Goal: Transaction & Acquisition: Purchase product/service

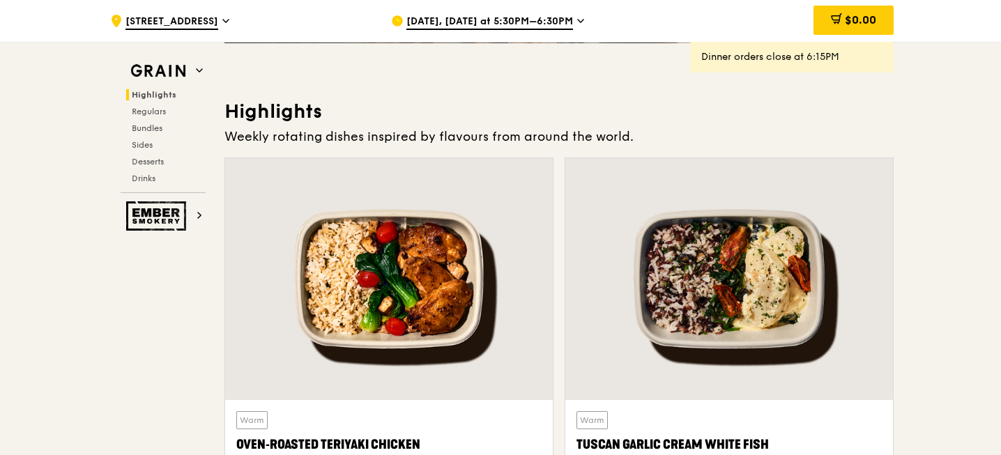
scroll to position [468, 0]
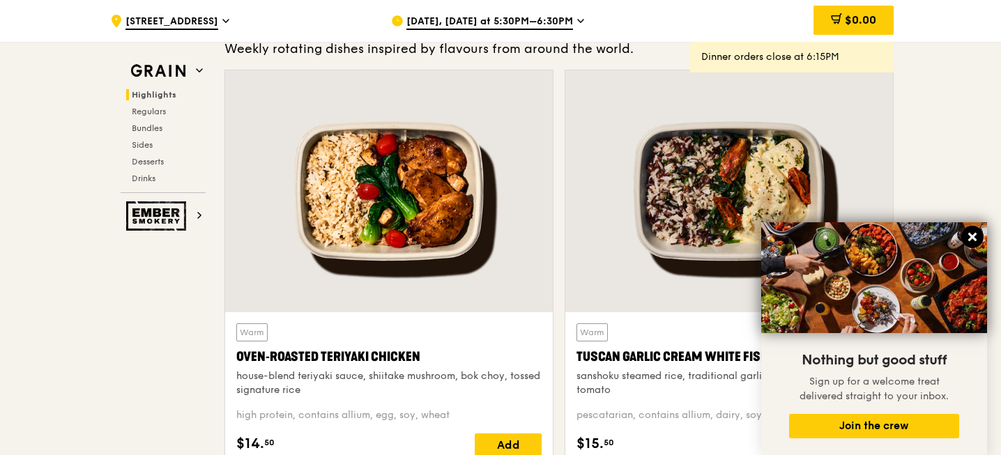
click at [971, 233] on icon at bounding box center [972, 237] width 13 height 13
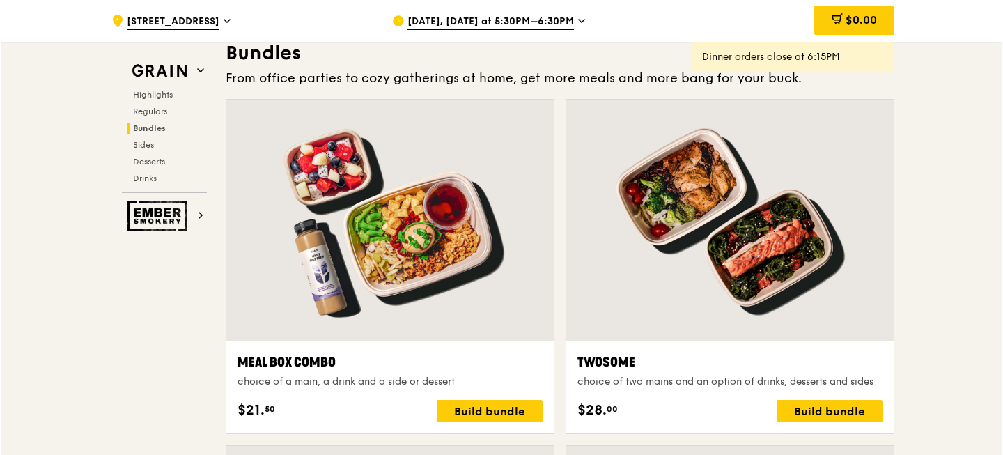
scroll to position [2049, 0]
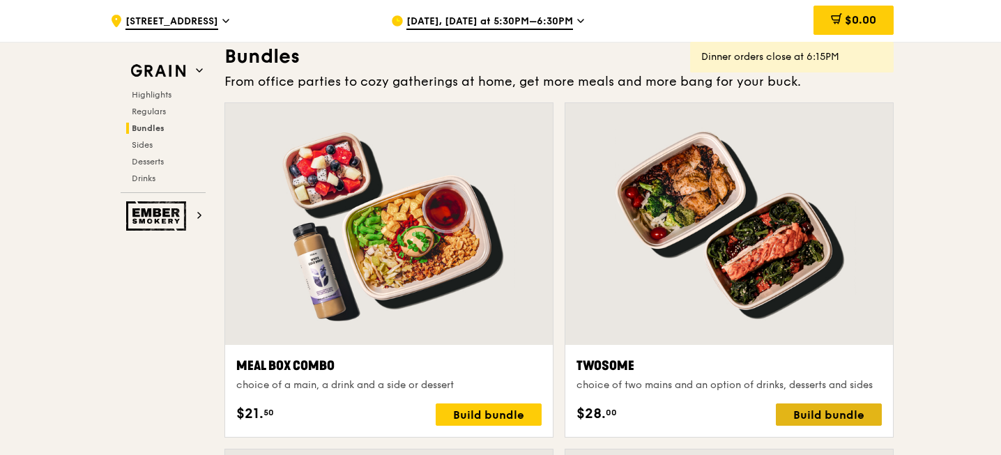
click at [811, 403] on div "Build bundle" at bounding box center [829, 414] width 106 height 22
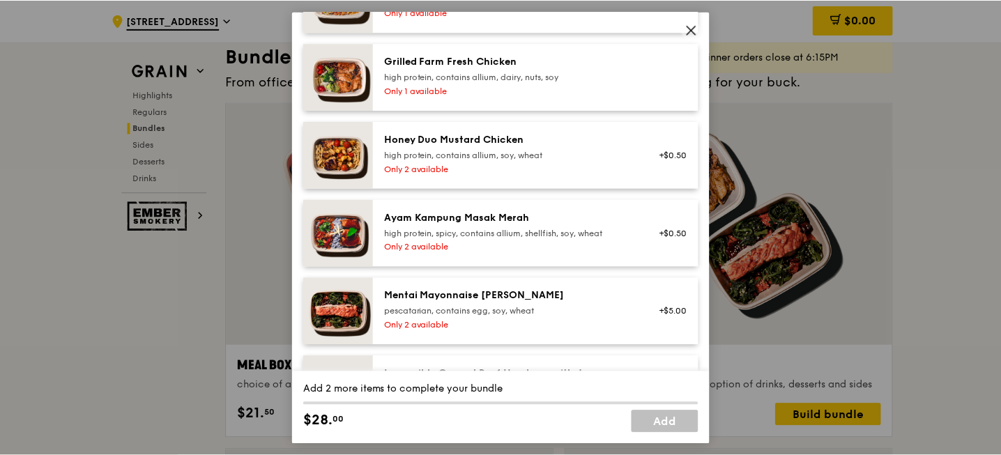
scroll to position [387, 0]
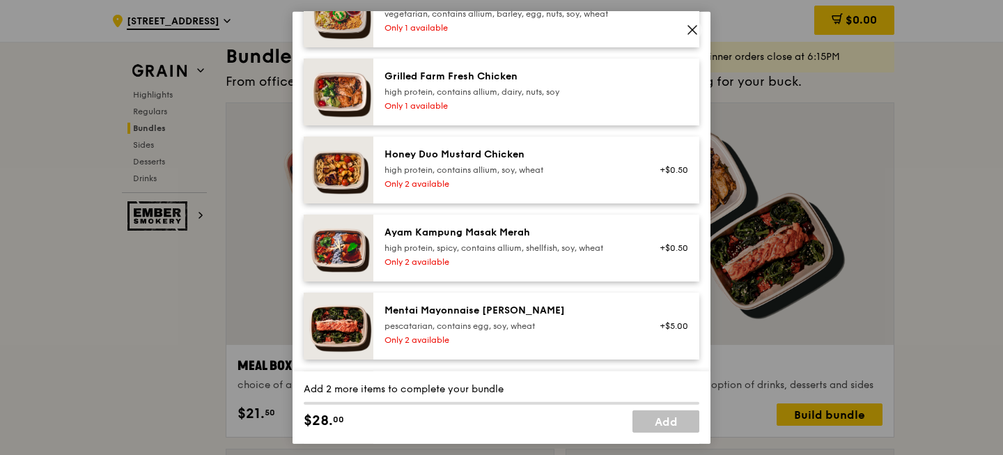
click at [692, 36] on span at bounding box center [692, 31] width 13 height 15
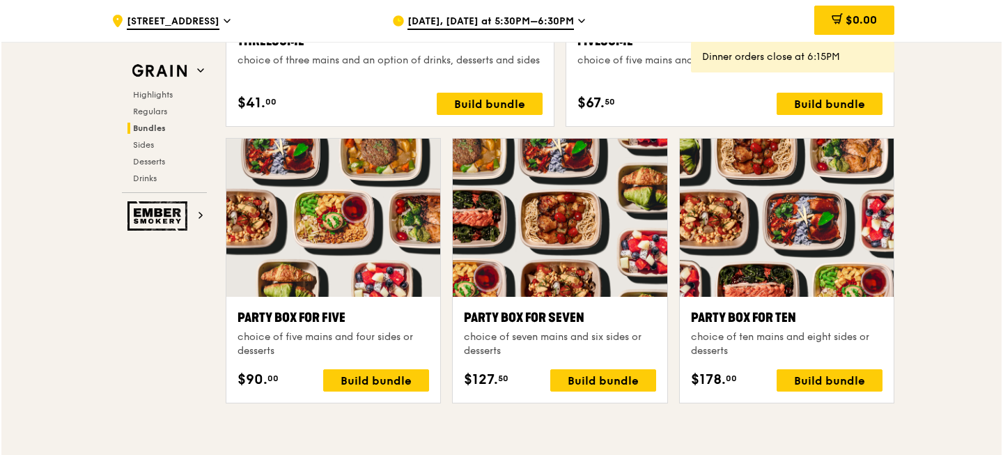
scroll to position [2754, 0]
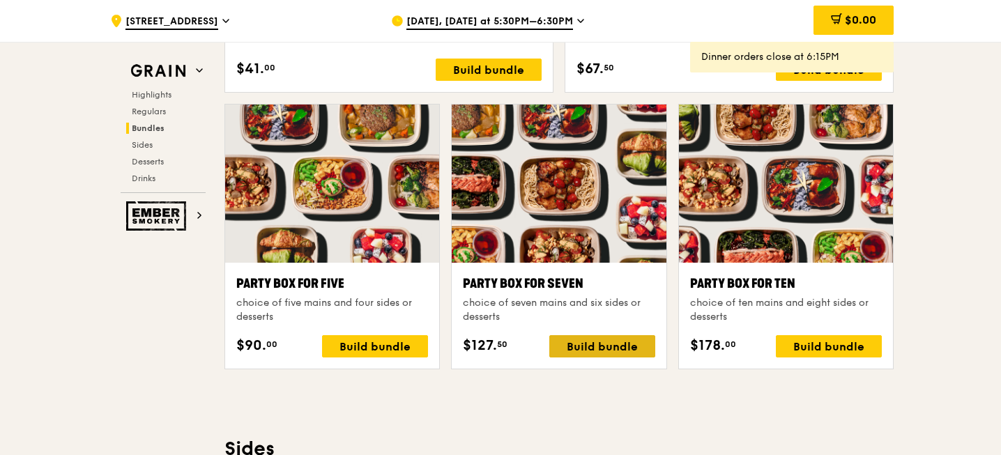
click at [603, 335] on div "Build bundle" at bounding box center [602, 346] width 106 height 22
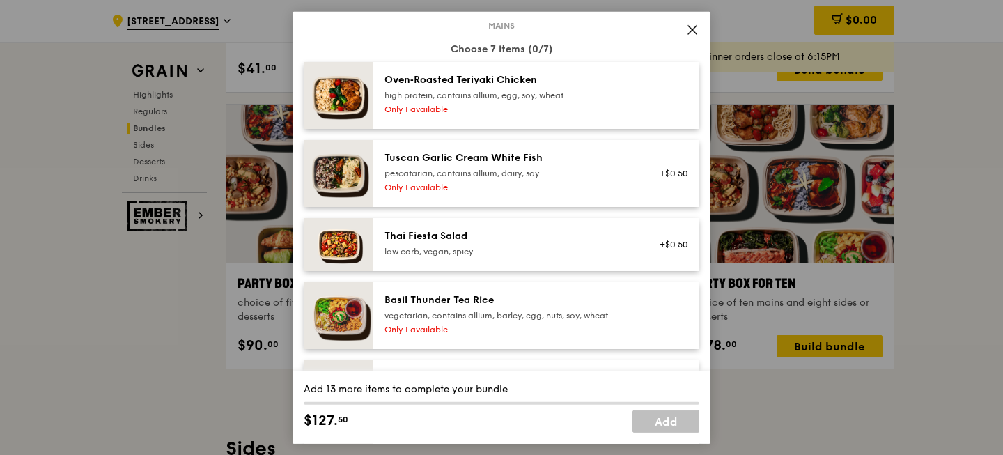
scroll to position [73, 0]
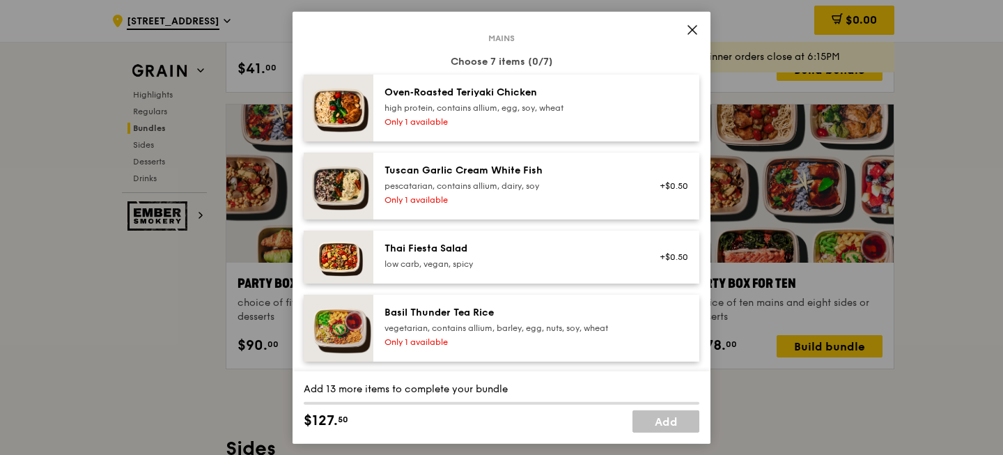
click at [539, 102] on div "high protein, contains allium, egg, soy, wheat" at bounding box center [510, 107] width 250 height 11
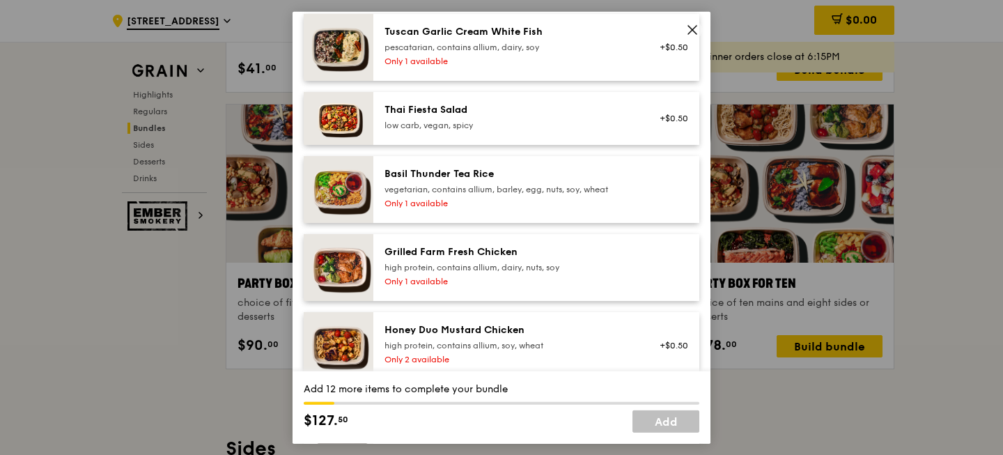
scroll to position [217, 0]
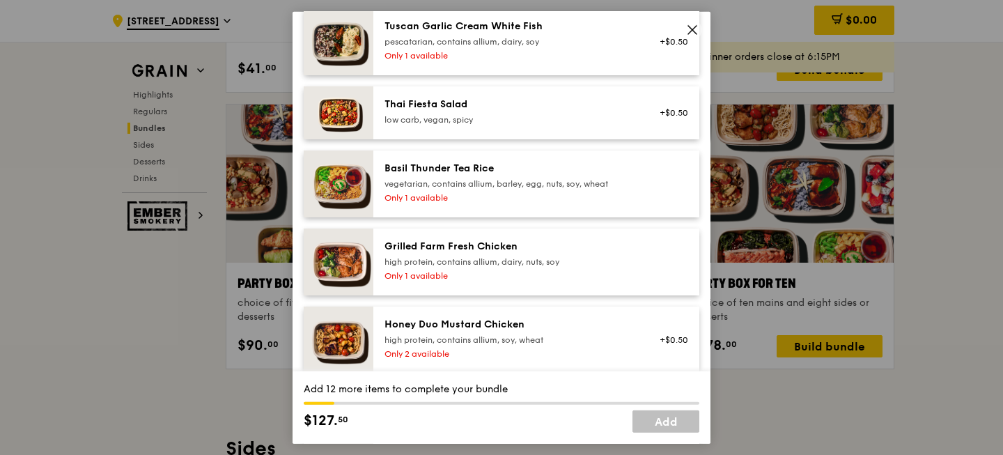
click at [691, 24] on icon at bounding box center [692, 29] width 13 height 13
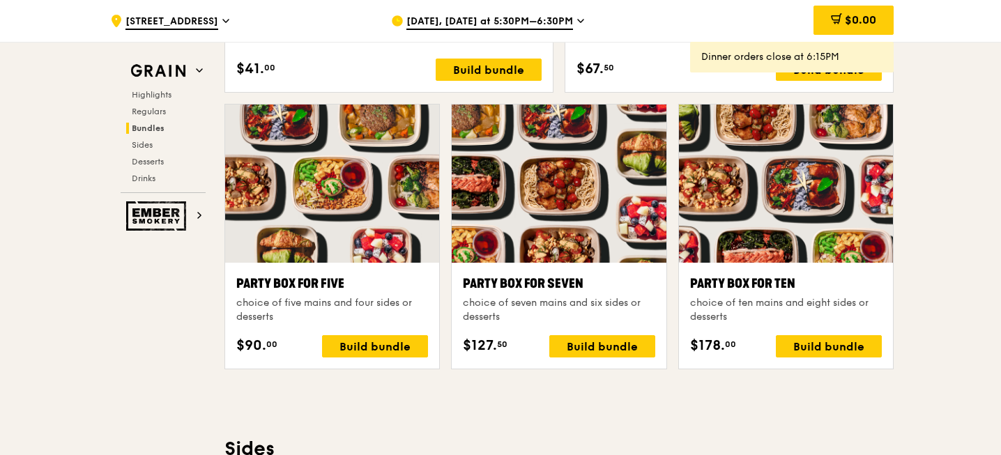
click at [477, 15] on span "[DATE], [DATE] at 5:30PM–6:30PM" at bounding box center [489, 22] width 167 height 15
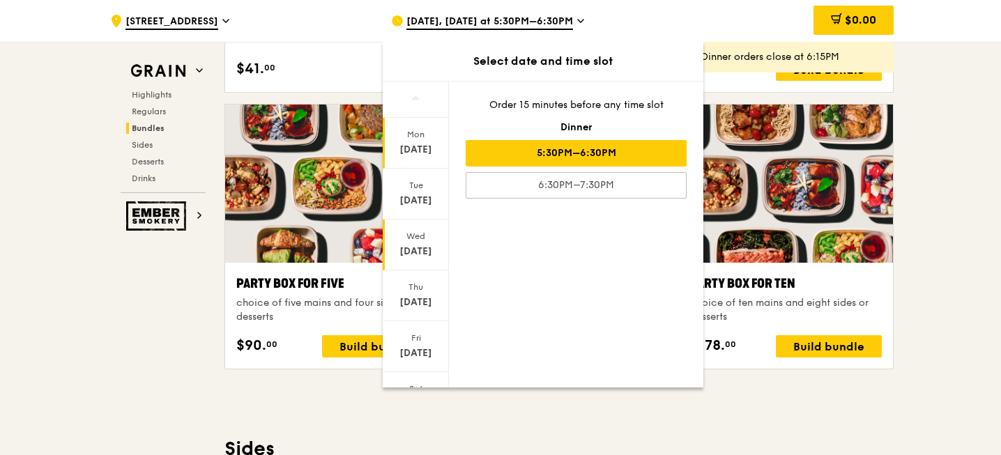
click at [408, 224] on div "[DATE]" at bounding box center [416, 244] width 66 height 51
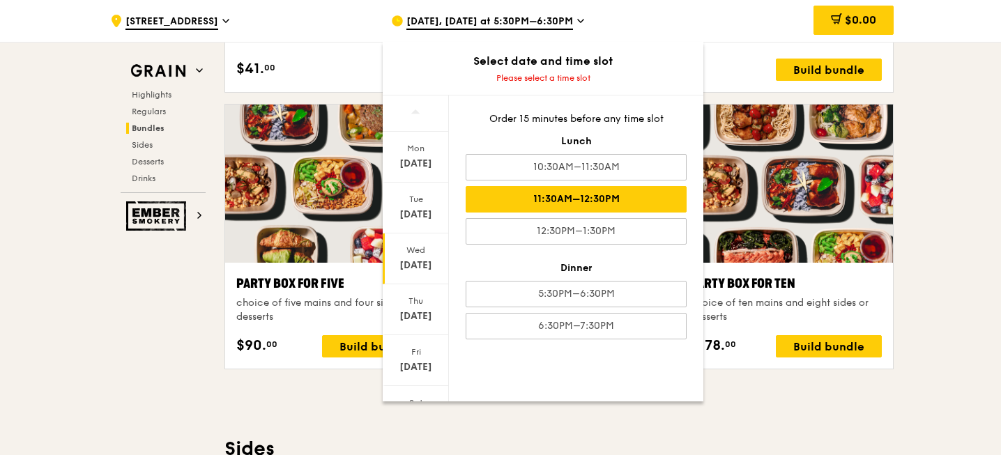
click at [527, 192] on div "11:30AM–12:30PM" at bounding box center [575, 199] width 221 height 26
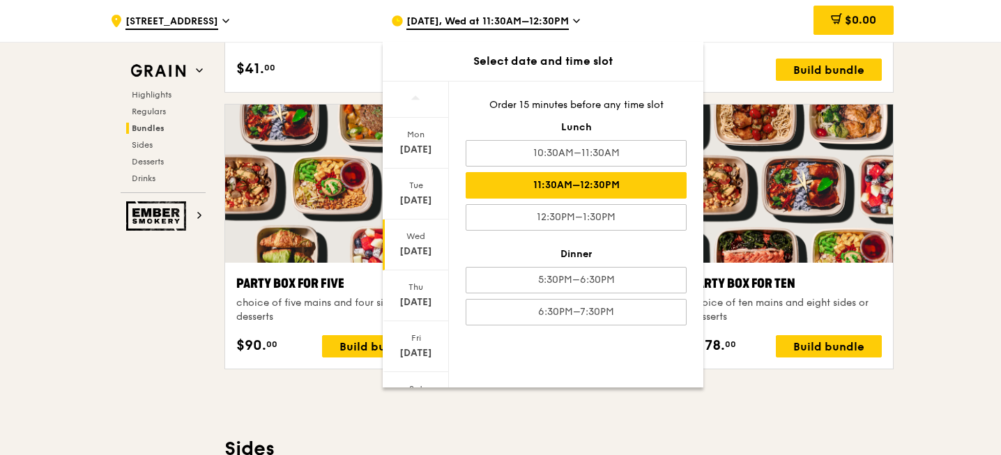
click at [942, 98] on div ".cls-1 { fill: none; stroke: #fff; stroke-linecap: round; stroke-linejoin: roun…" at bounding box center [500, 260] width 1001 height 5884
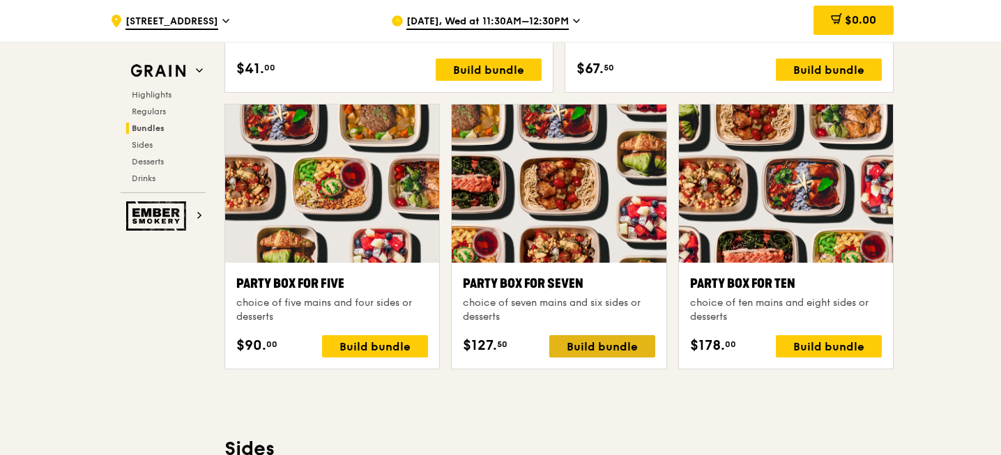
click at [583, 335] on div "Build bundle" at bounding box center [602, 346] width 106 height 22
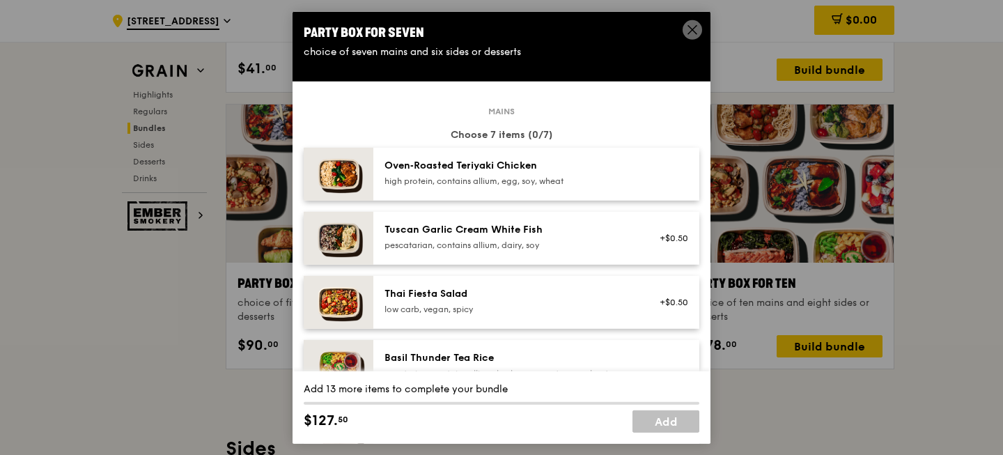
click at [502, 167] on div "Oven‑Roasted Teriyaki Chicken" at bounding box center [510, 165] width 250 height 14
click at [502, 169] on div "Oven‑Roasted Teriyaki Chicken" at bounding box center [510, 165] width 250 height 14
click at [684, 28] on span at bounding box center [693, 30] width 20 height 20
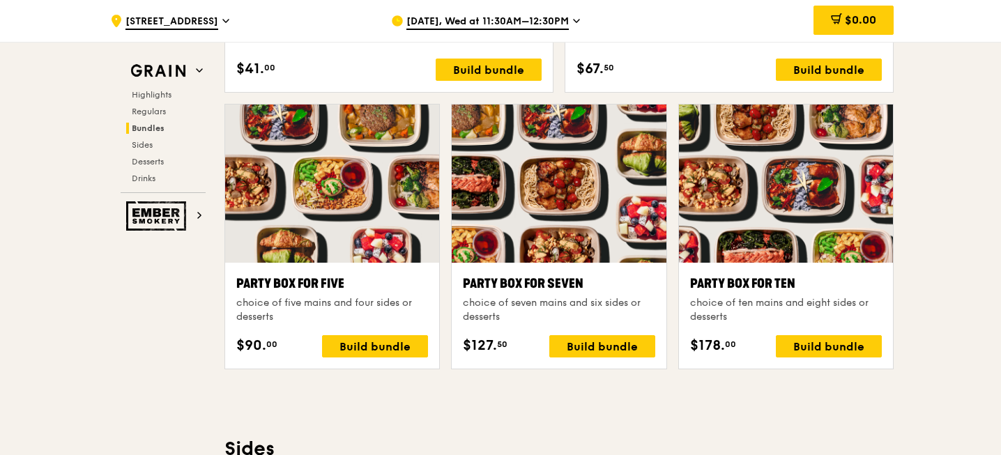
click at [728, 296] on div "choice of ten mains and eight sides or desserts" at bounding box center [786, 310] width 192 height 28
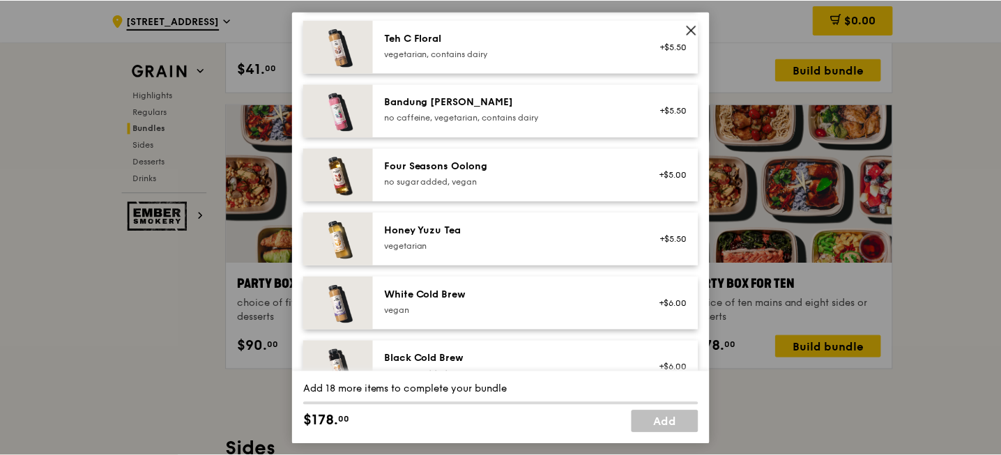
scroll to position [1709, 0]
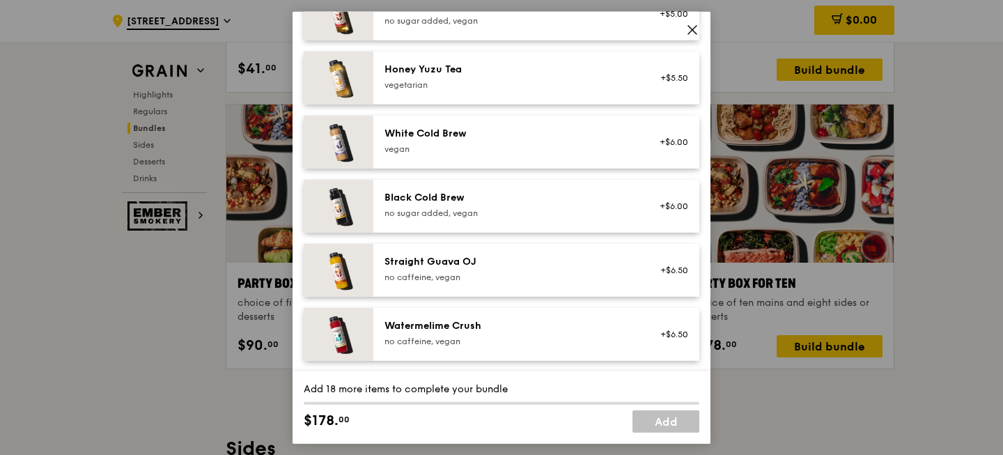
click at [693, 28] on icon at bounding box center [692, 29] width 13 height 13
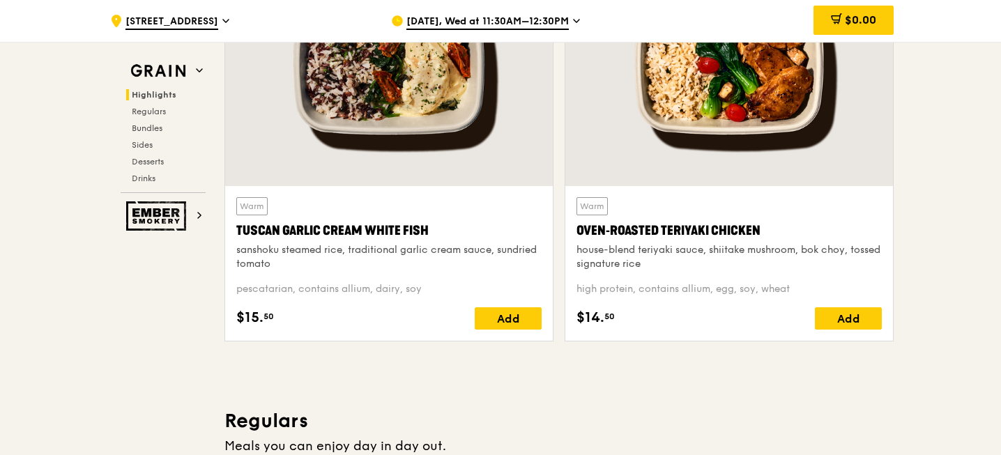
scroll to position [595, 0]
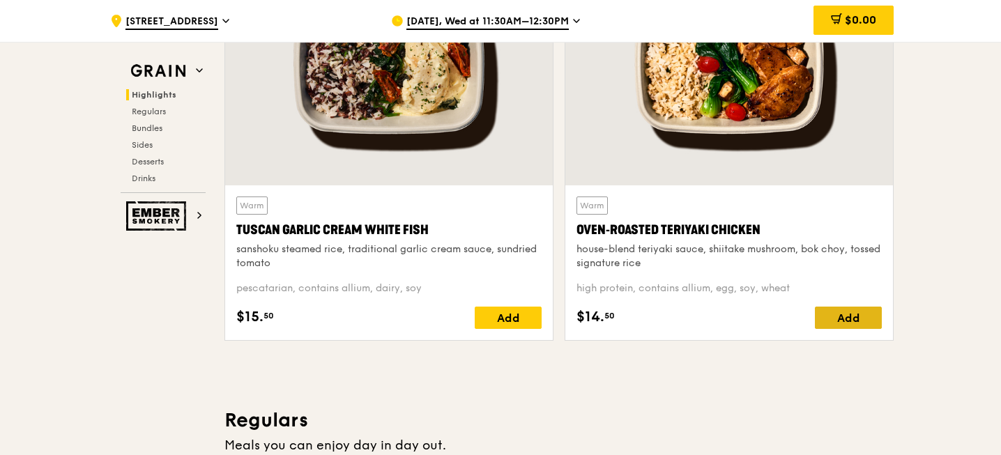
click at [856, 307] on div "Add" at bounding box center [848, 318] width 67 height 22
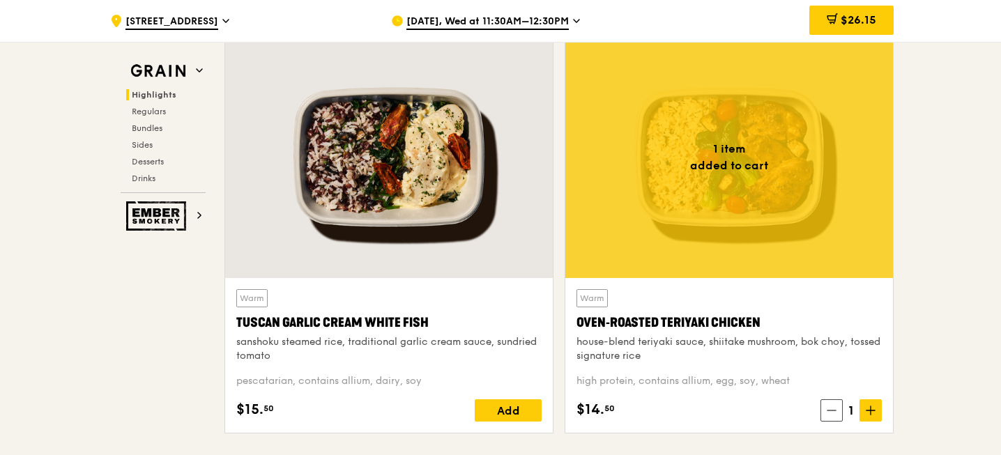
scroll to position [507, 0]
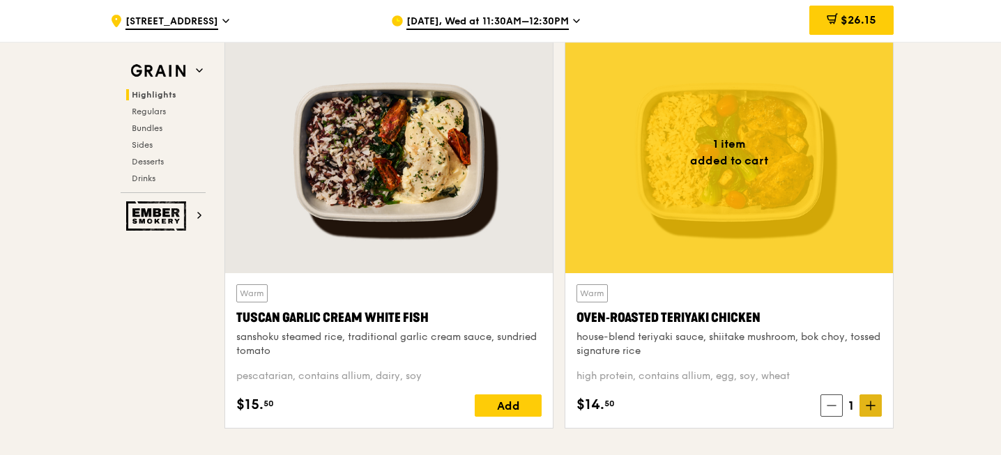
click at [877, 394] on span at bounding box center [870, 405] width 22 height 22
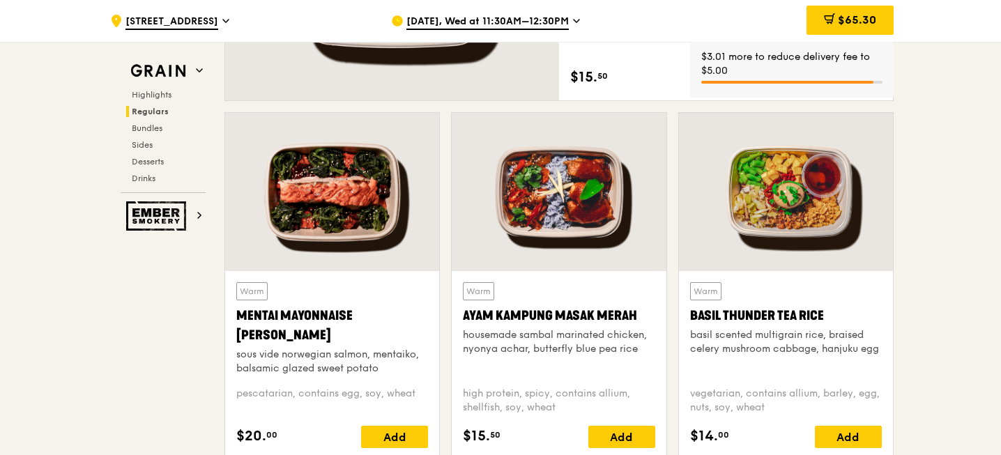
scroll to position [1216, 0]
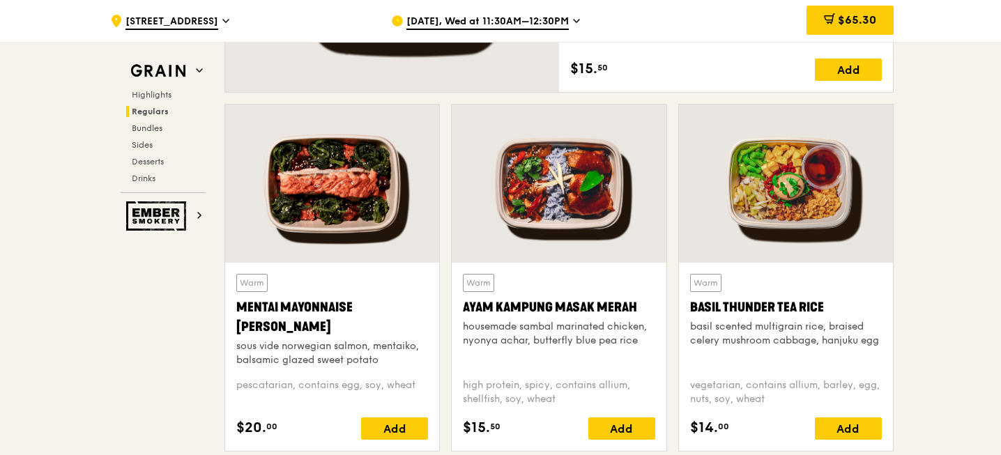
click at [390, 410] on div "Warm Mentai Mayonnaise Aburi Salmon sous vide norwegian salmon, mentaiko, balsa…" at bounding box center [332, 357] width 214 height 188
click at [385, 417] on div "Add" at bounding box center [394, 428] width 67 height 22
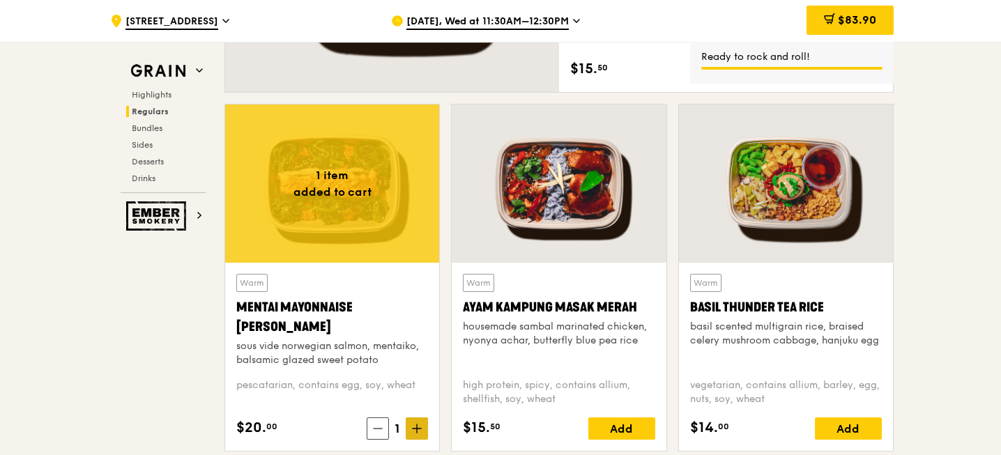
click at [416, 417] on span at bounding box center [417, 428] width 22 height 22
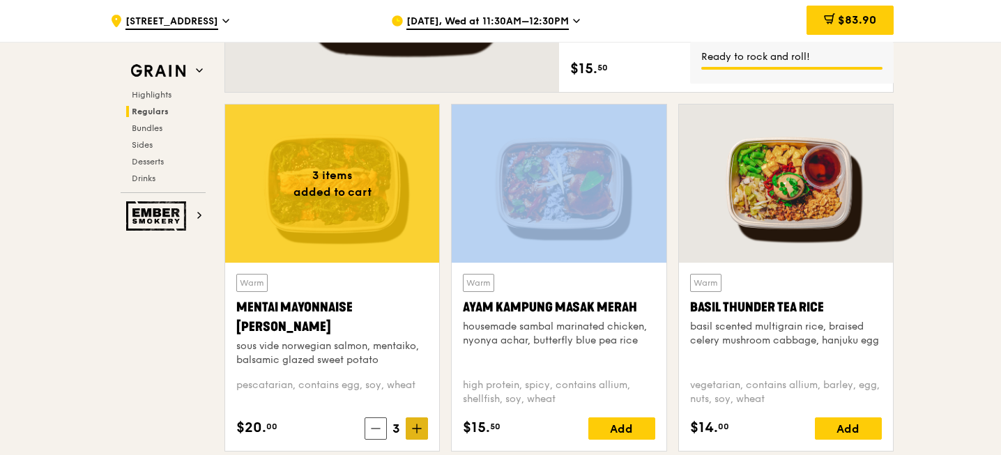
click at [416, 417] on span at bounding box center [417, 428] width 22 height 22
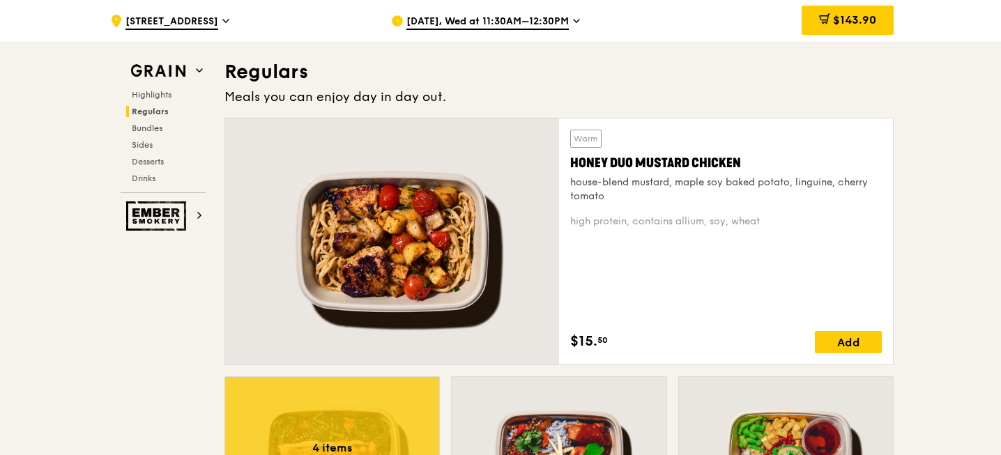
scroll to position [943, 0]
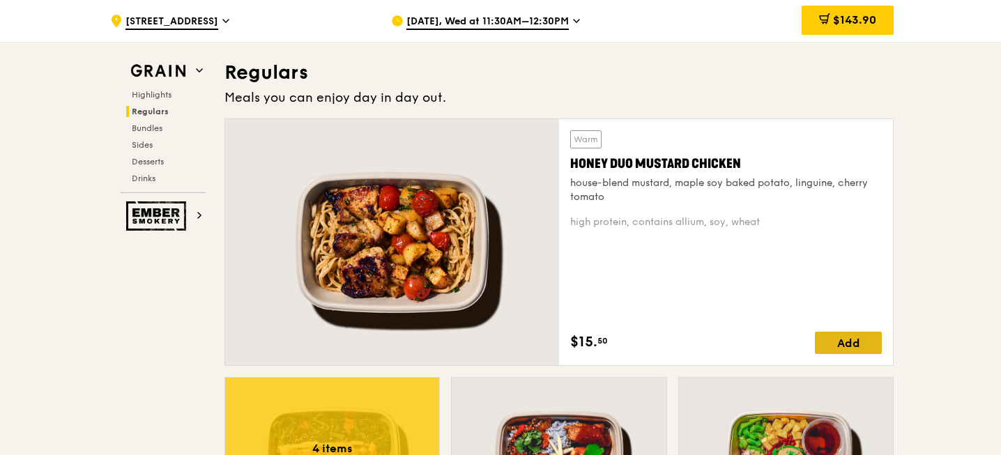
click at [839, 332] on div "Add" at bounding box center [848, 343] width 67 height 22
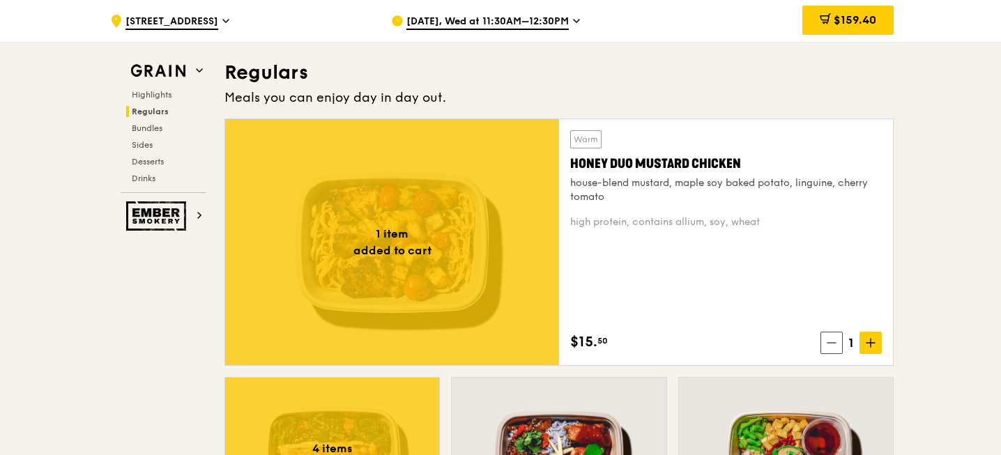
click at [877, 332] on span at bounding box center [870, 343] width 22 height 22
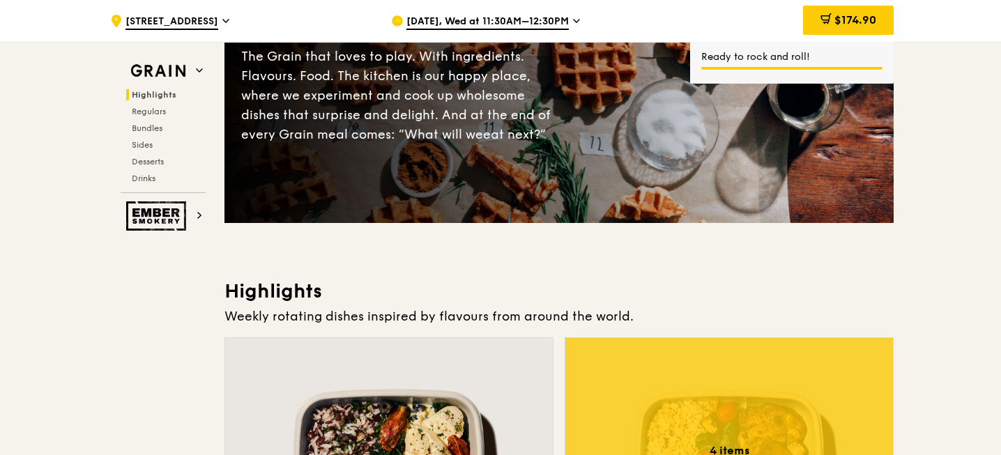
scroll to position [0, 0]
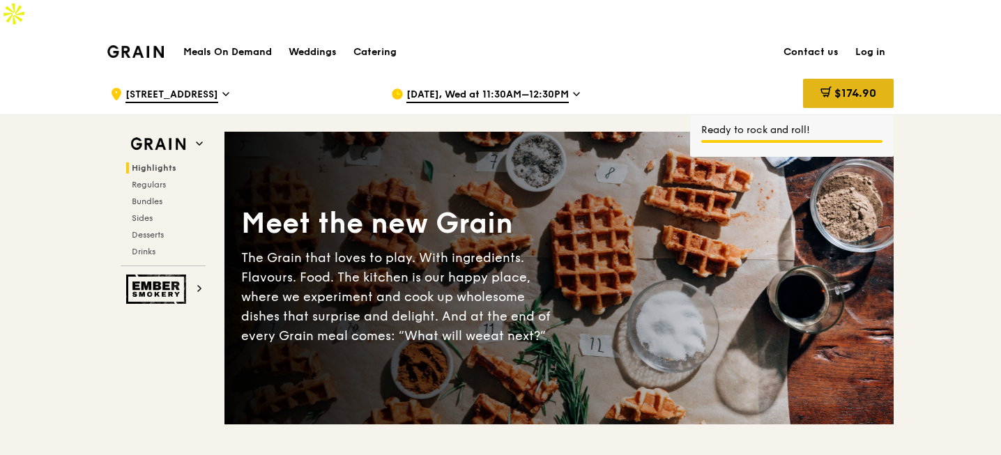
click at [842, 79] on div "$174.90" at bounding box center [848, 93] width 91 height 29
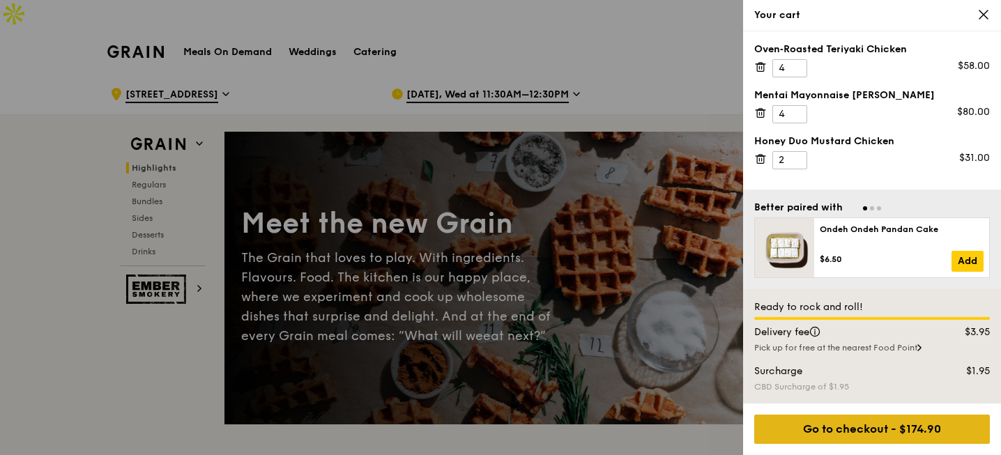
click at [853, 432] on div "Go to checkout - $174.90" at bounding box center [872, 429] width 236 height 29
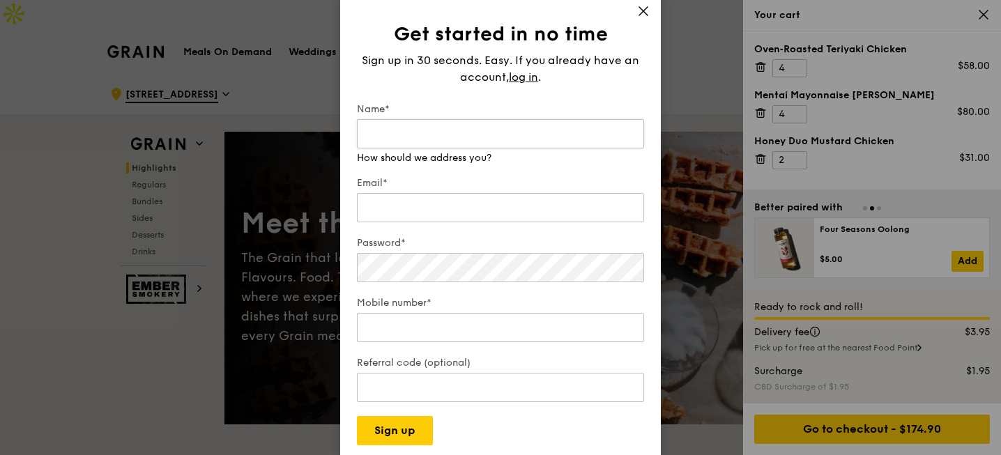
click at [465, 139] on input "Name*" at bounding box center [500, 133] width 287 height 29
type input "[PERSON_NAME]"
click at [447, 204] on input "Email*" at bounding box center [500, 207] width 287 height 29
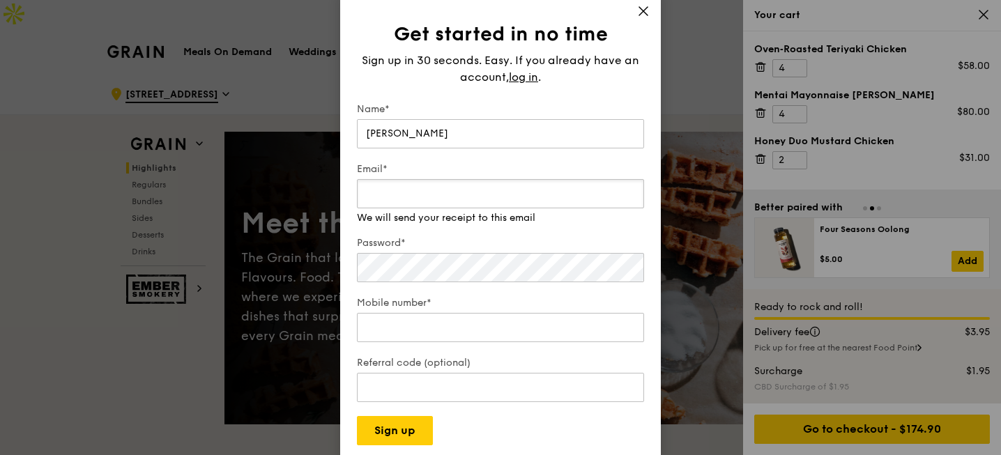
type input "[EMAIL_ADDRESS][DOMAIN_NAME]"
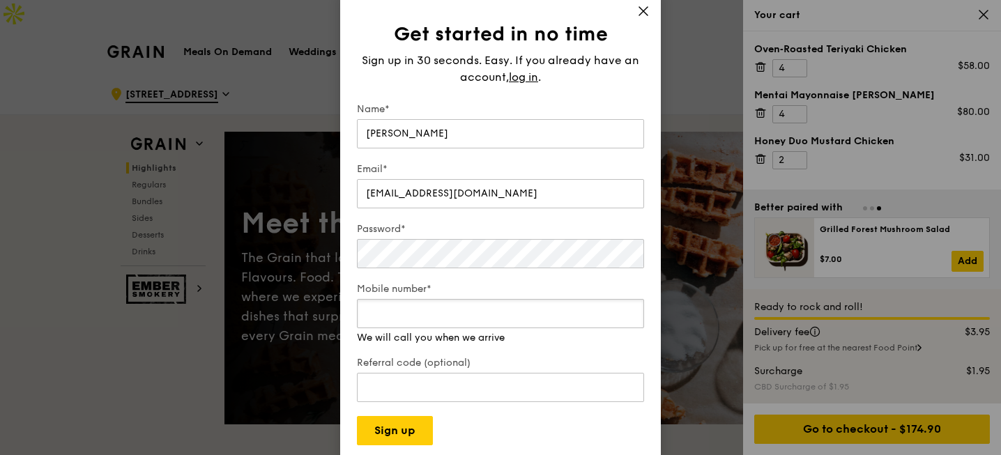
click at [444, 330] on div "Mobile number* We will call you when we arrive" at bounding box center [500, 313] width 287 height 63
type input "84844385"
click at [441, 383] on input "Referral code (optional)" at bounding box center [500, 373] width 287 height 29
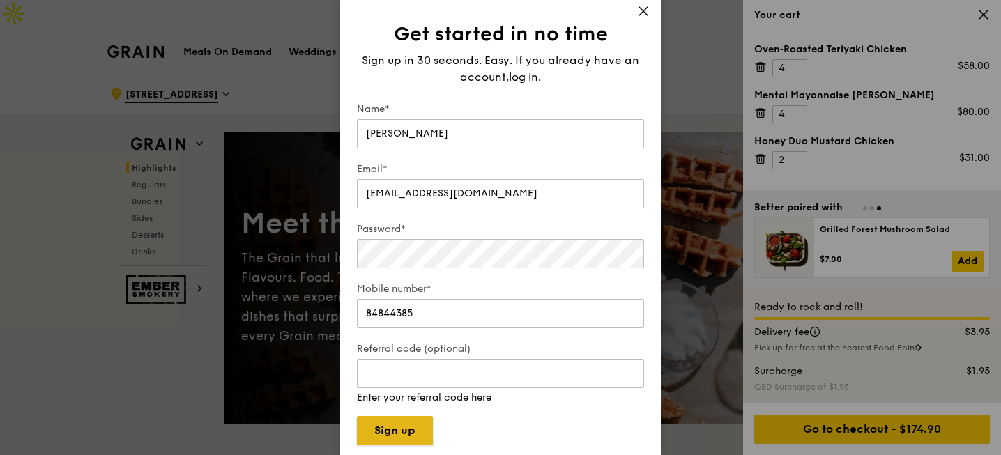
click at [408, 422] on button "Sign up" at bounding box center [395, 430] width 76 height 29
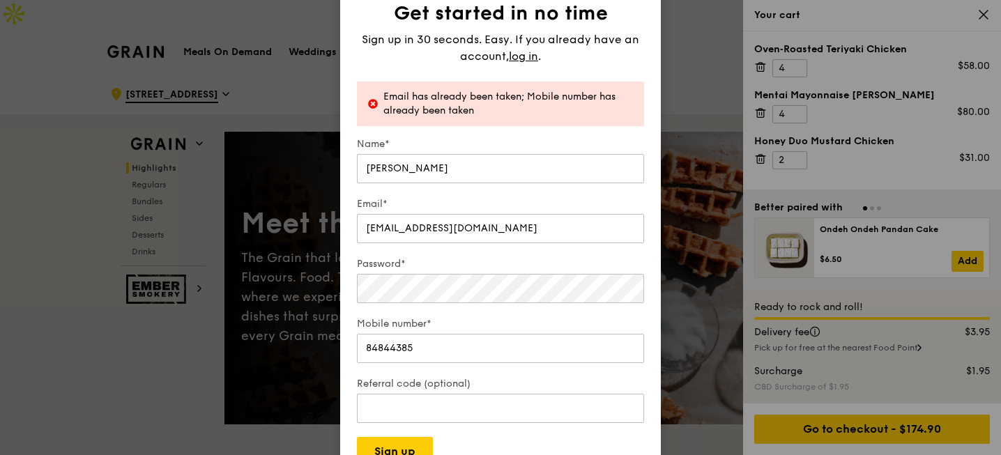
click at [519, 45] on span "Sign up in 30 seconds. Easy. If you already have an account," at bounding box center [500, 48] width 277 height 30
click at [519, 49] on span "log in" at bounding box center [523, 56] width 29 height 17
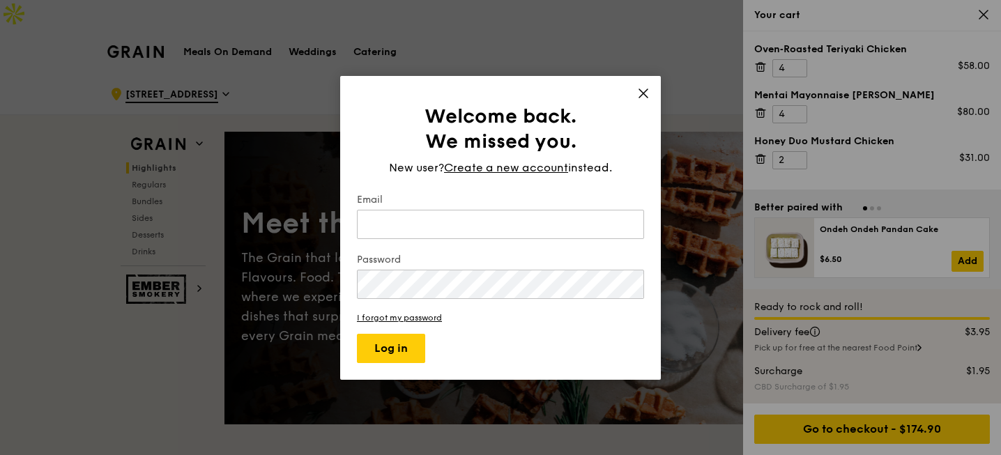
type input "[EMAIL_ADDRESS][DOMAIN_NAME]"
click at [433, 227] on input "[EMAIL_ADDRESS][DOMAIN_NAME]" at bounding box center [500, 224] width 287 height 29
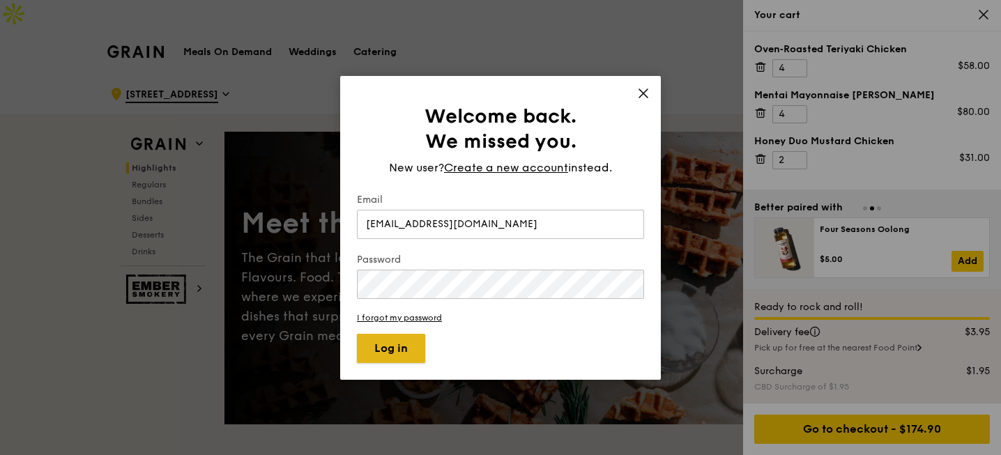
click at [395, 348] on button "Log in" at bounding box center [391, 348] width 68 height 29
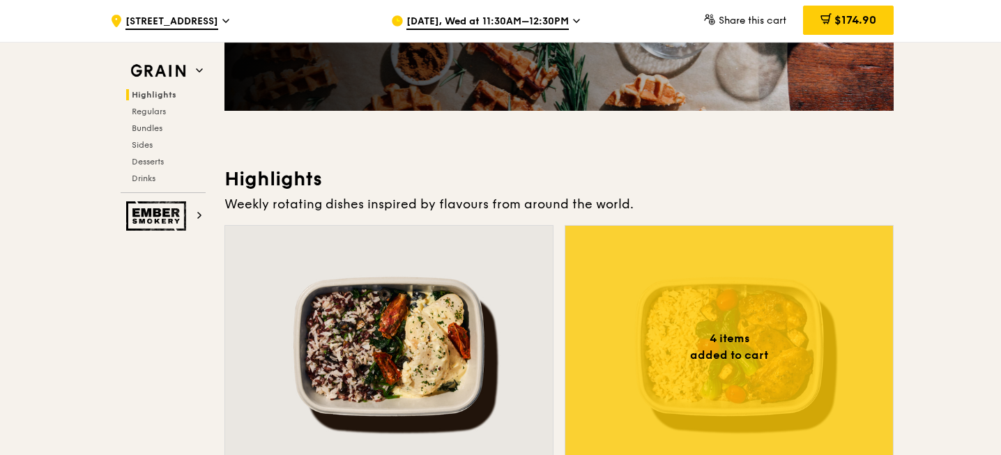
scroll to position [261, 0]
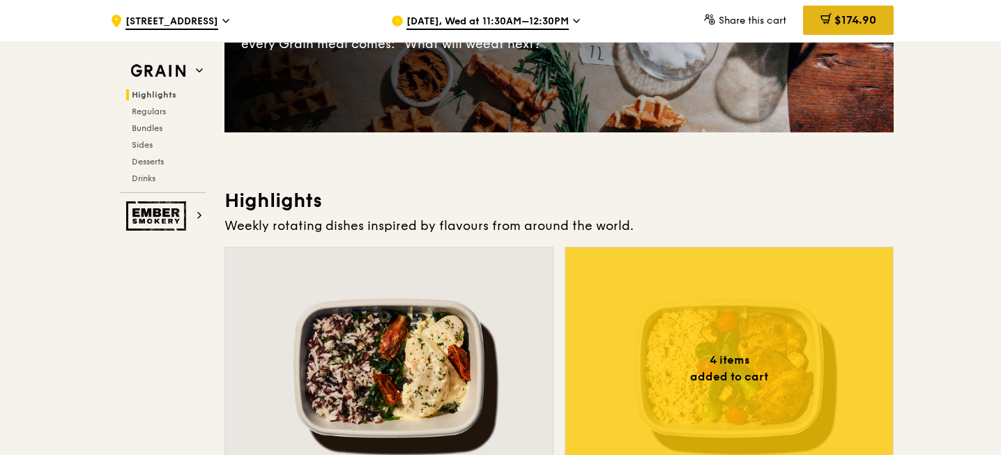
click at [858, 19] on span "$174.90" at bounding box center [855, 19] width 42 height 13
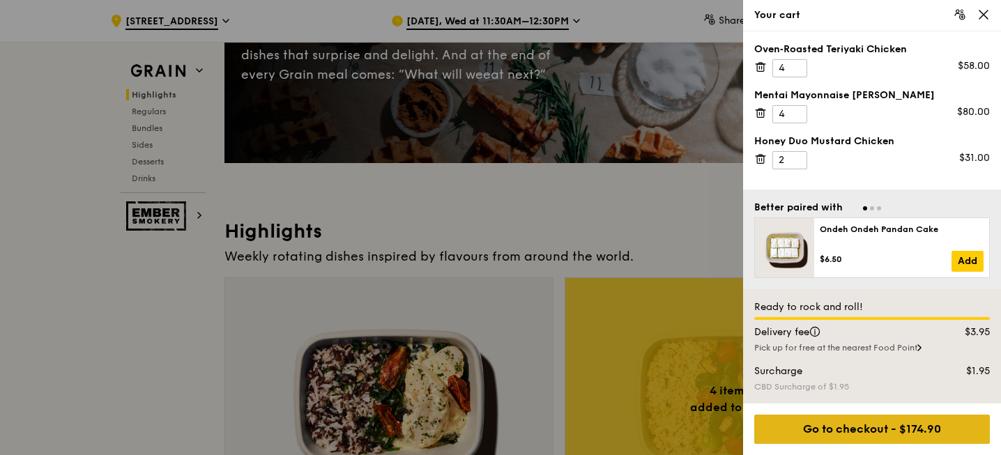
click at [845, 431] on div "Go to checkout - $174.90" at bounding box center [872, 429] width 236 height 29
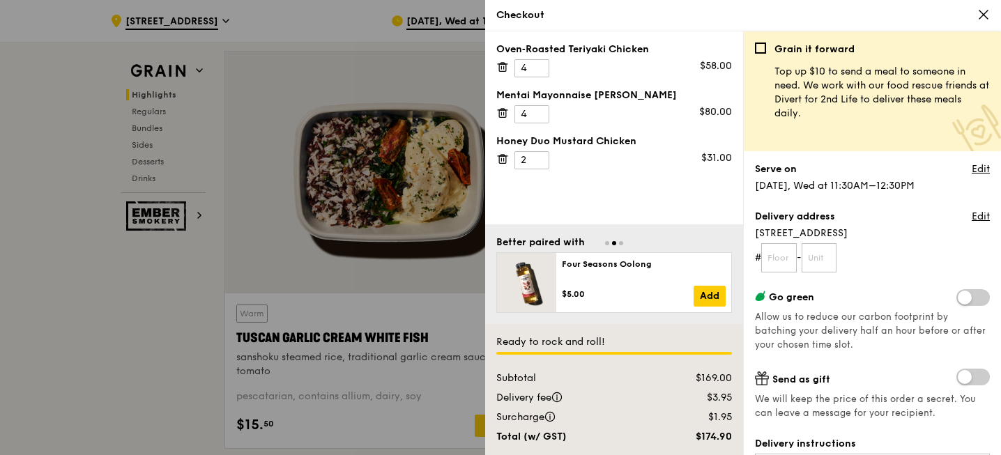
scroll to position [501, 0]
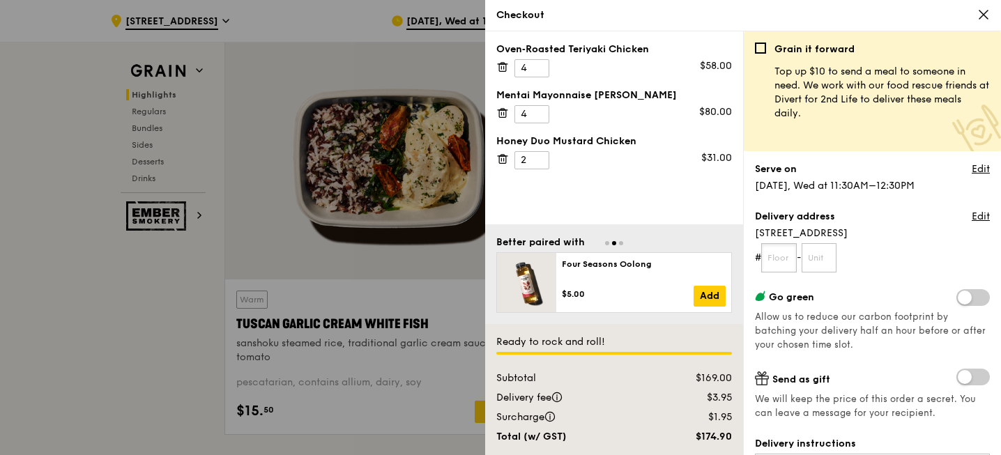
click at [789, 252] on input "text" at bounding box center [779, 257] width 36 height 29
paste input "#05-21"
type input "#05"
type input "21"
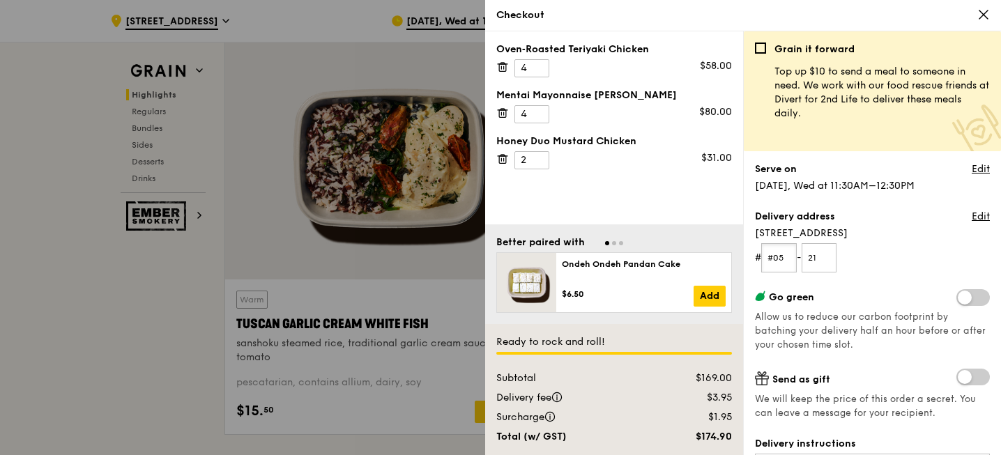
click at [778, 263] on input "#05" at bounding box center [779, 257] width 36 height 29
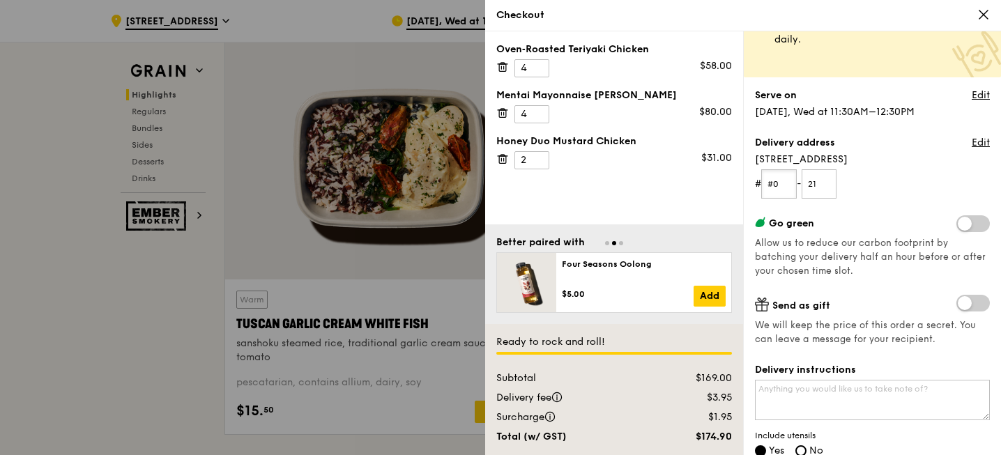
scroll to position [182, 0]
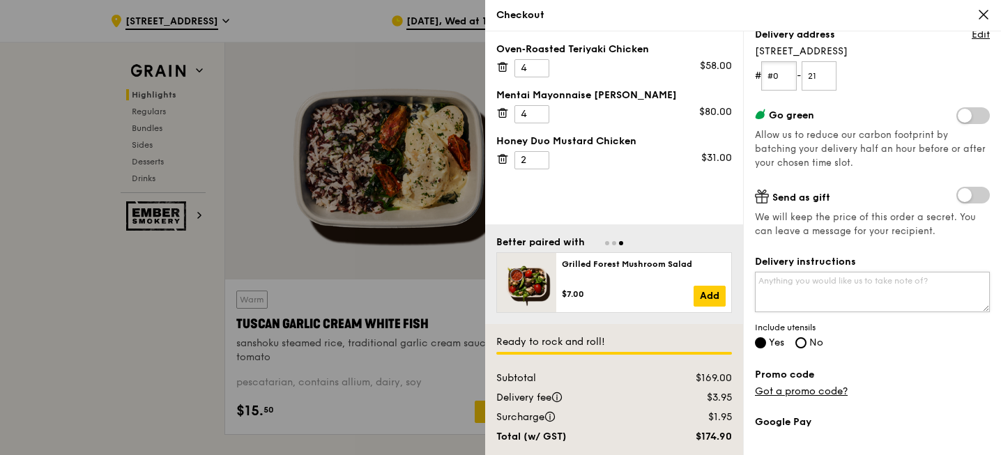
type input "#0"
click at [846, 298] on textarea "Delivery instructions" at bounding box center [872, 292] width 235 height 40
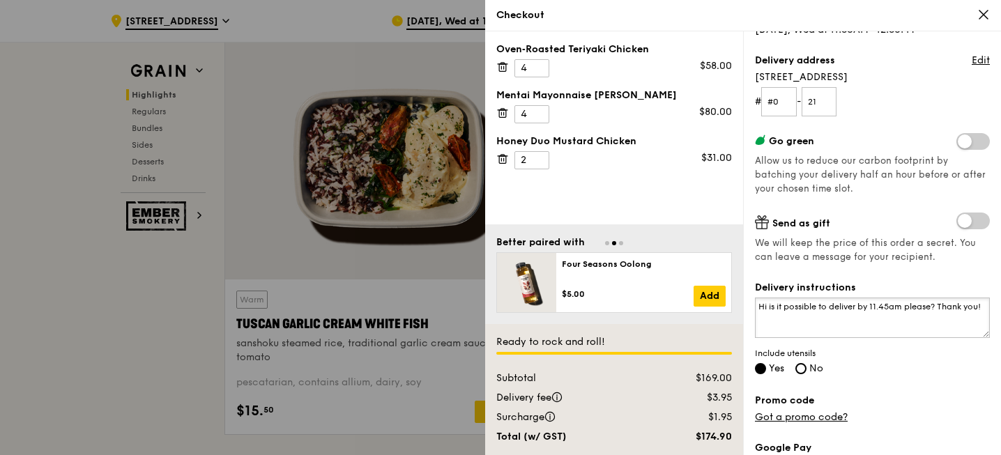
scroll to position [295, 0]
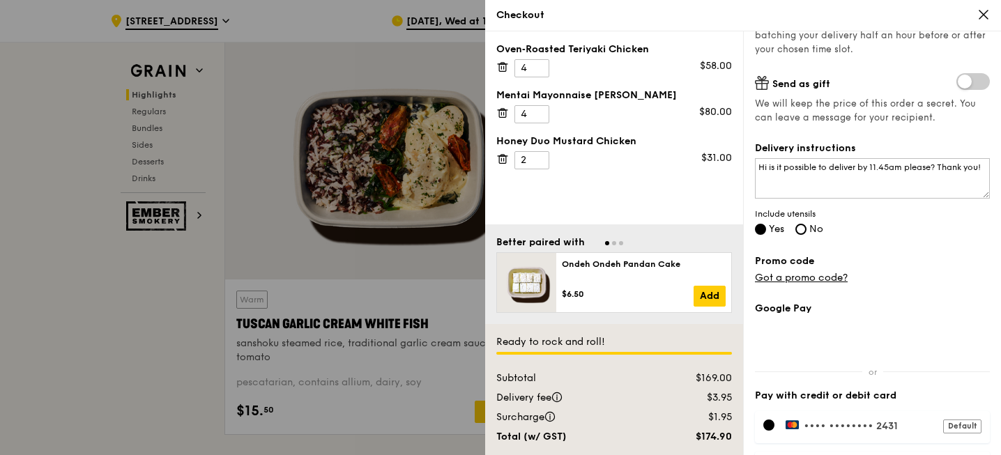
click at [769, 428] on div at bounding box center [768, 424] width 11 height 11
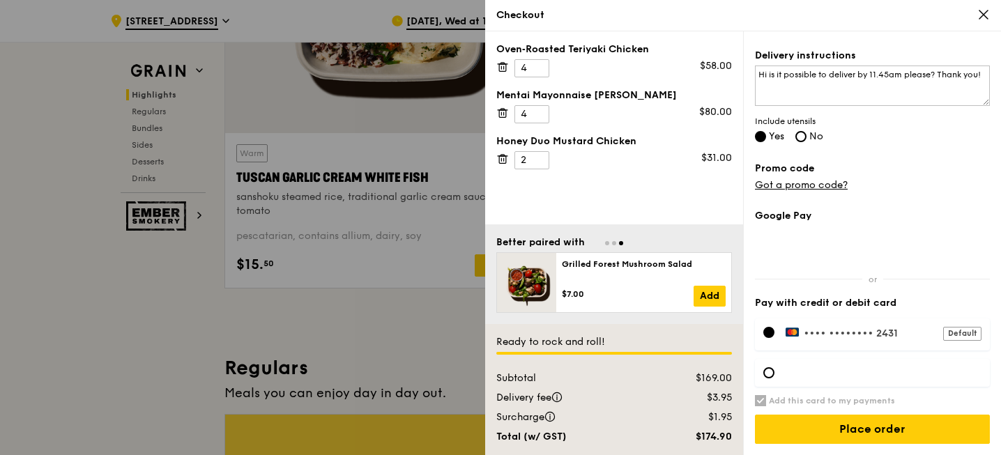
scroll to position [267, 0]
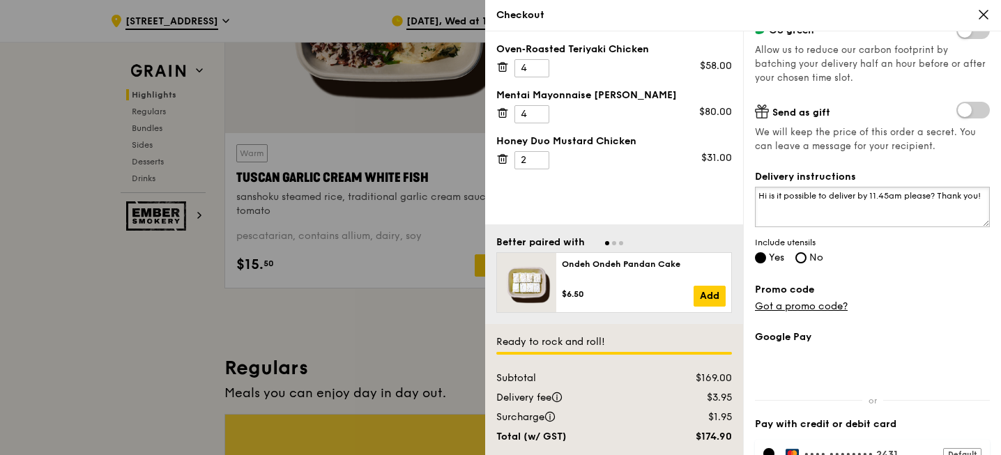
click at [797, 207] on textarea "Hi is it possible to deliver by 11.45am please? Thank you!" at bounding box center [872, 207] width 235 height 40
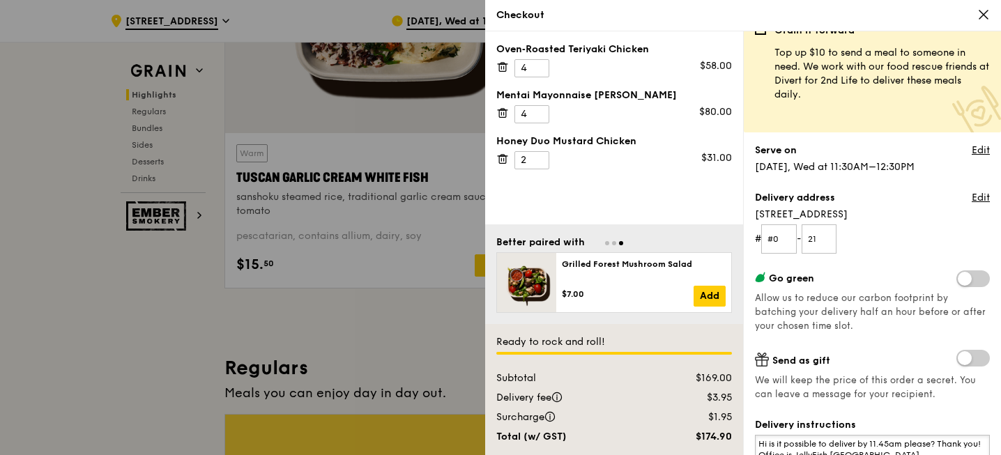
scroll to position [17, 0]
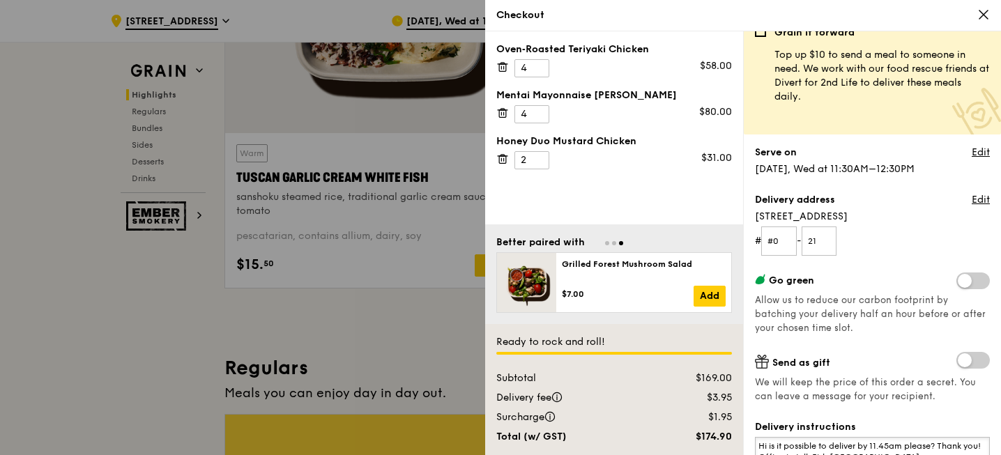
type textarea "Hi is it possible to deliver by 11.45am please? Thank you! Office is JellyFish …"
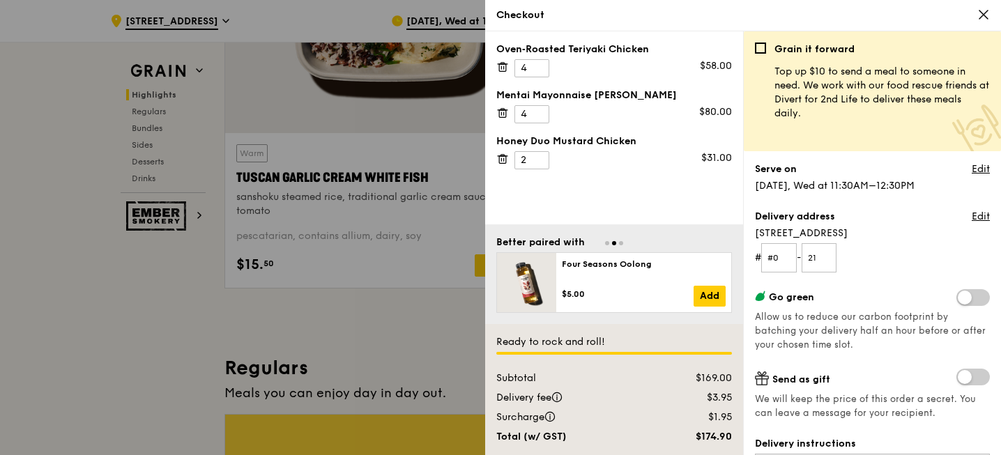
scroll to position [388, 0]
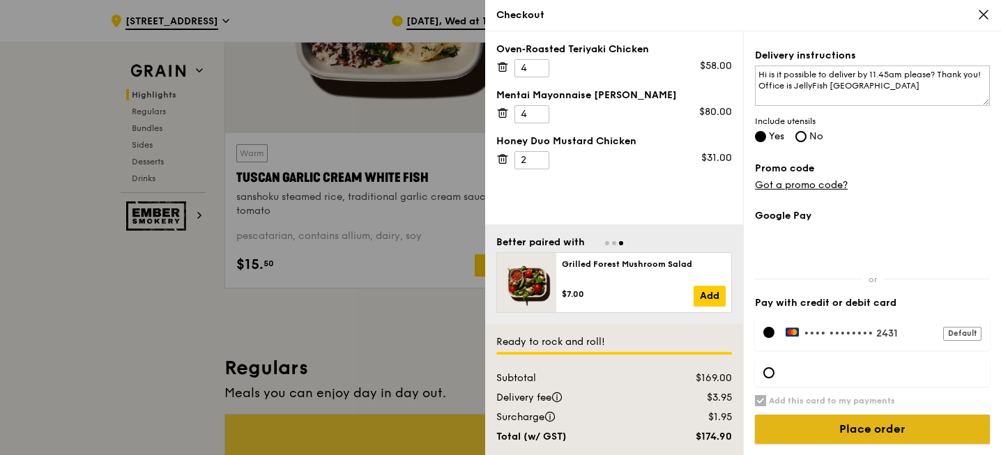
click at [843, 432] on input "Place order" at bounding box center [872, 429] width 235 height 29
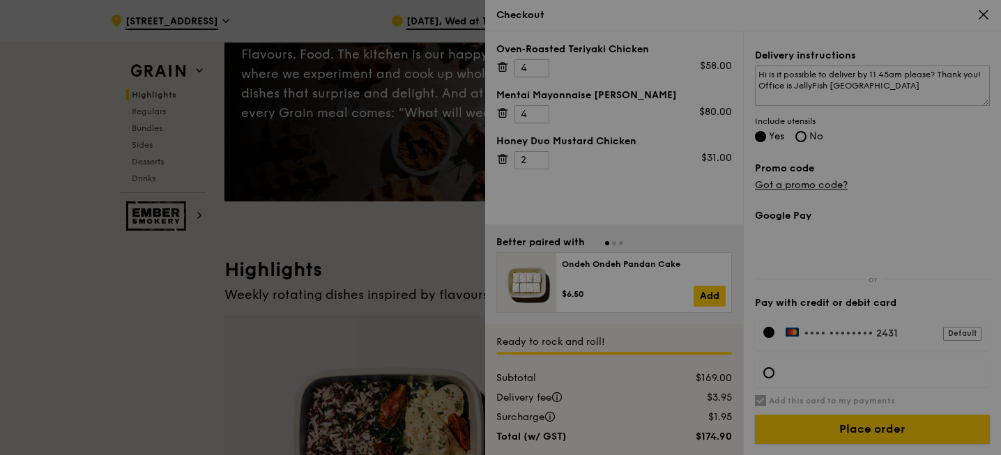
scroll to position [254, 0]
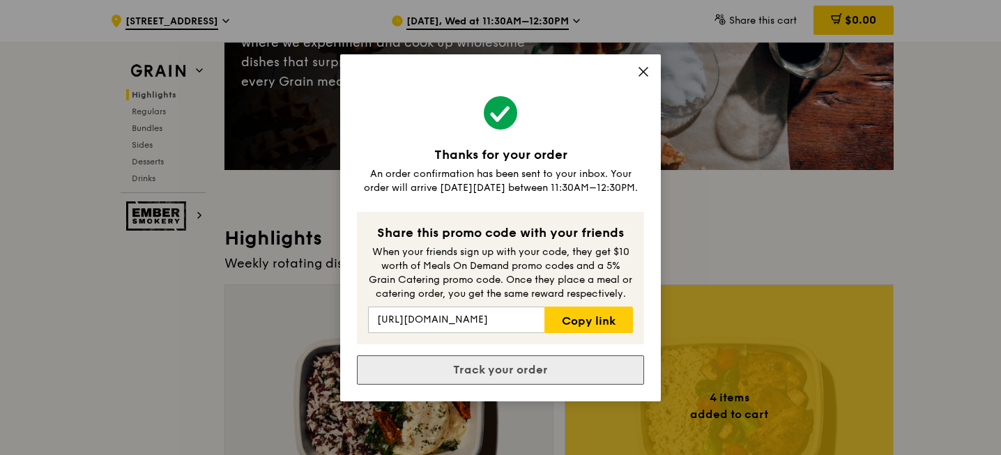
click at [488, 373] on link "Track your order" at bounding box center [500, 369] width 287 height 29
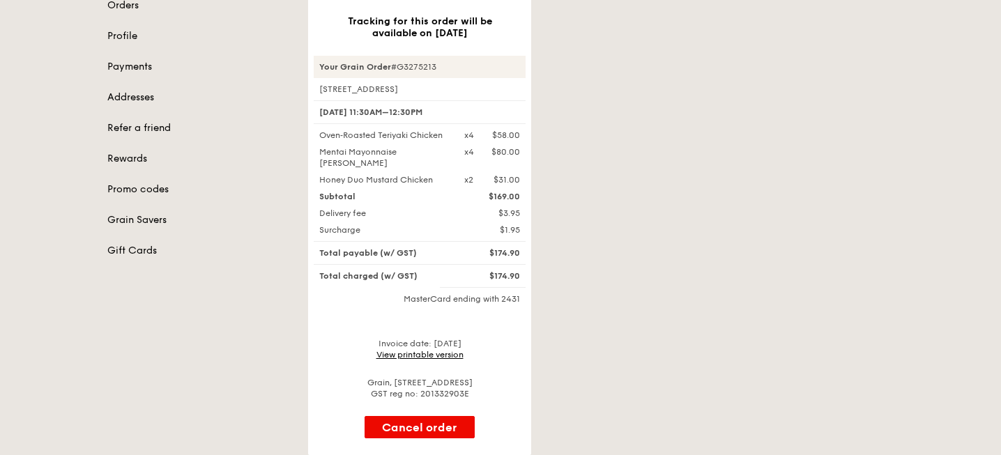
scroll to position [187, 0]
click at [416, 351] on link "View printable version" at bounding box center [419, 356] width 87 height 10
